Goal: Task Accomplishment & Management: Manage account settings

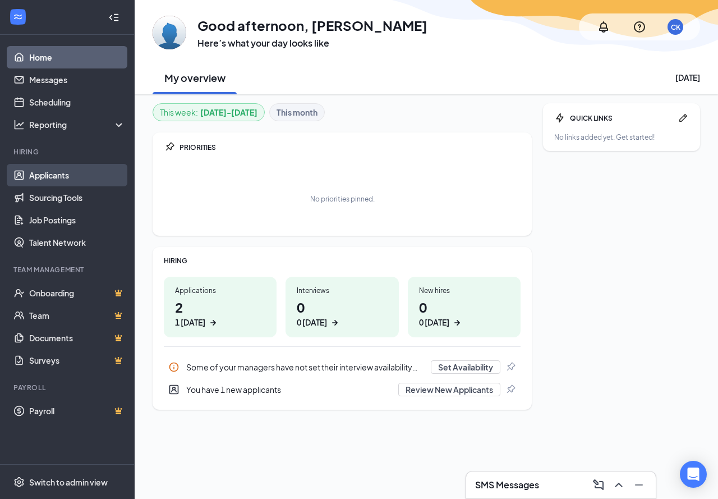
click at [62, 172] on link "Applicants" at bounding box center [77, 175] width 96 height 22
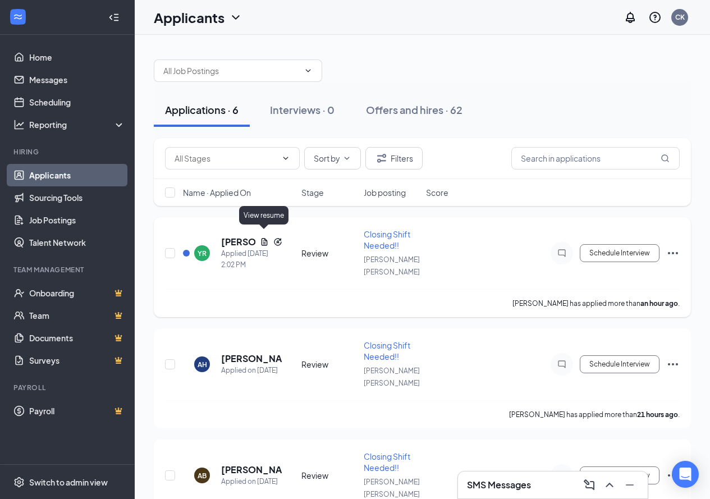
click at [264, 237] on icon "Document" at bounding box center [264, 241] width 9 height 9
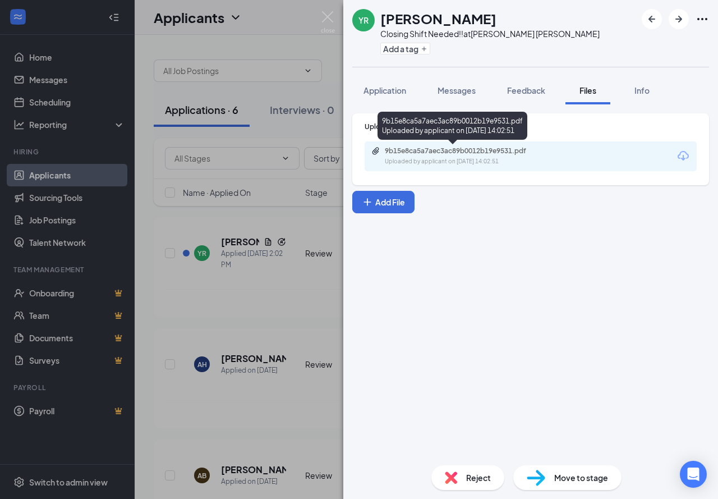
click at [482, 150] on div "9b15e8ca5a7aec3ac89b0012b19e9531.pdf" at bounding box center [463, 150] width 157 height 9
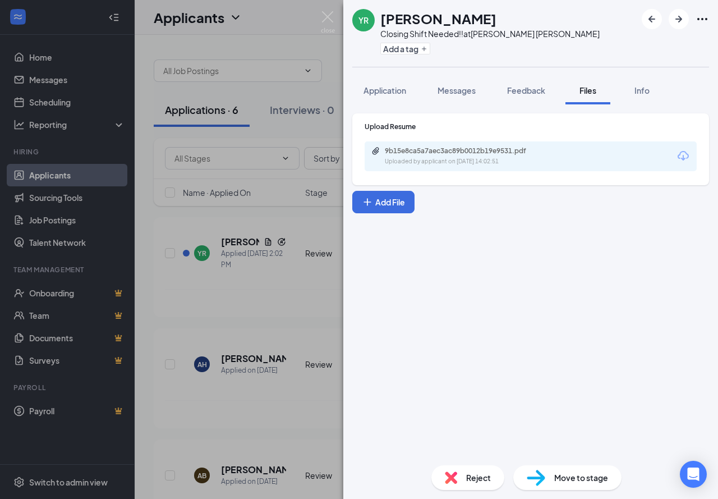
click at [227, 282] on div "YR [PERSON_NAME] Closing Shift Needed!! at [PERSON_NAME] [PERSON_NAME] Add a ta…" at bounding box center [359, 249] width 718 height 499
